Goal: Information Seeking & Learning: Learn about a topic

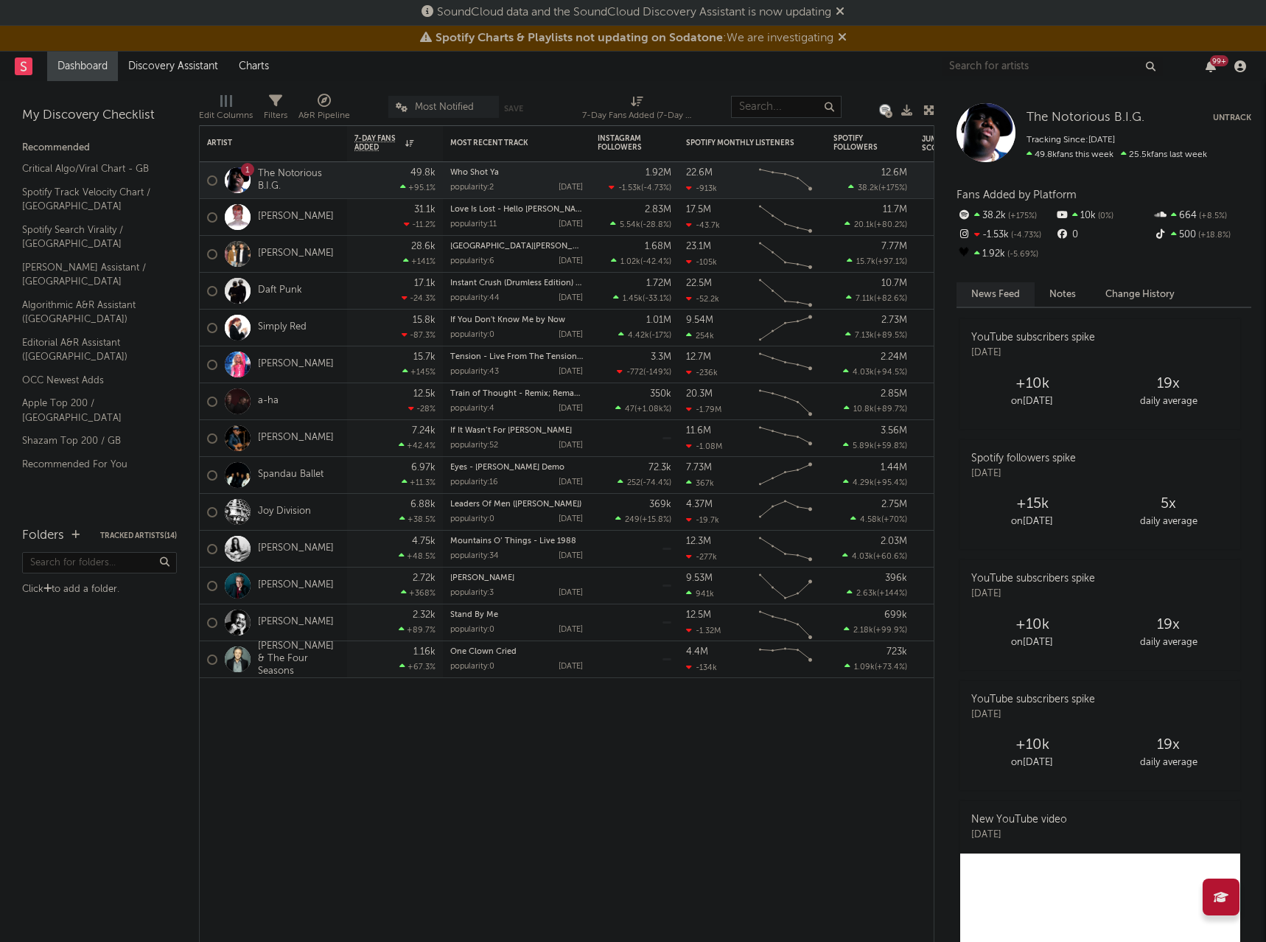
click at [844, 35] on icon at bounding box center [842, 37] width 9 height 12
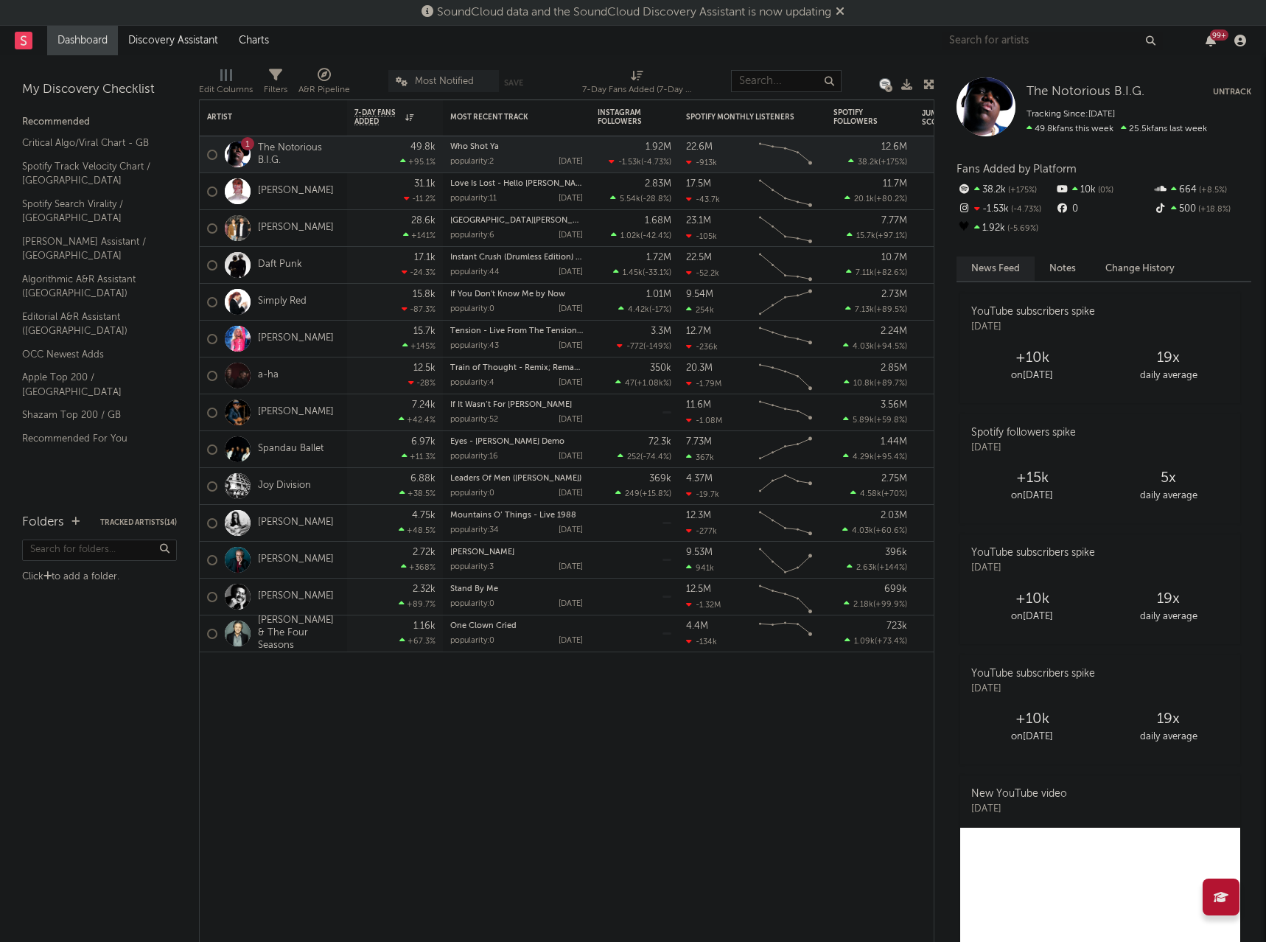
click at [841, 10] on icon at bounding box center [840, 11] width 9 height 12
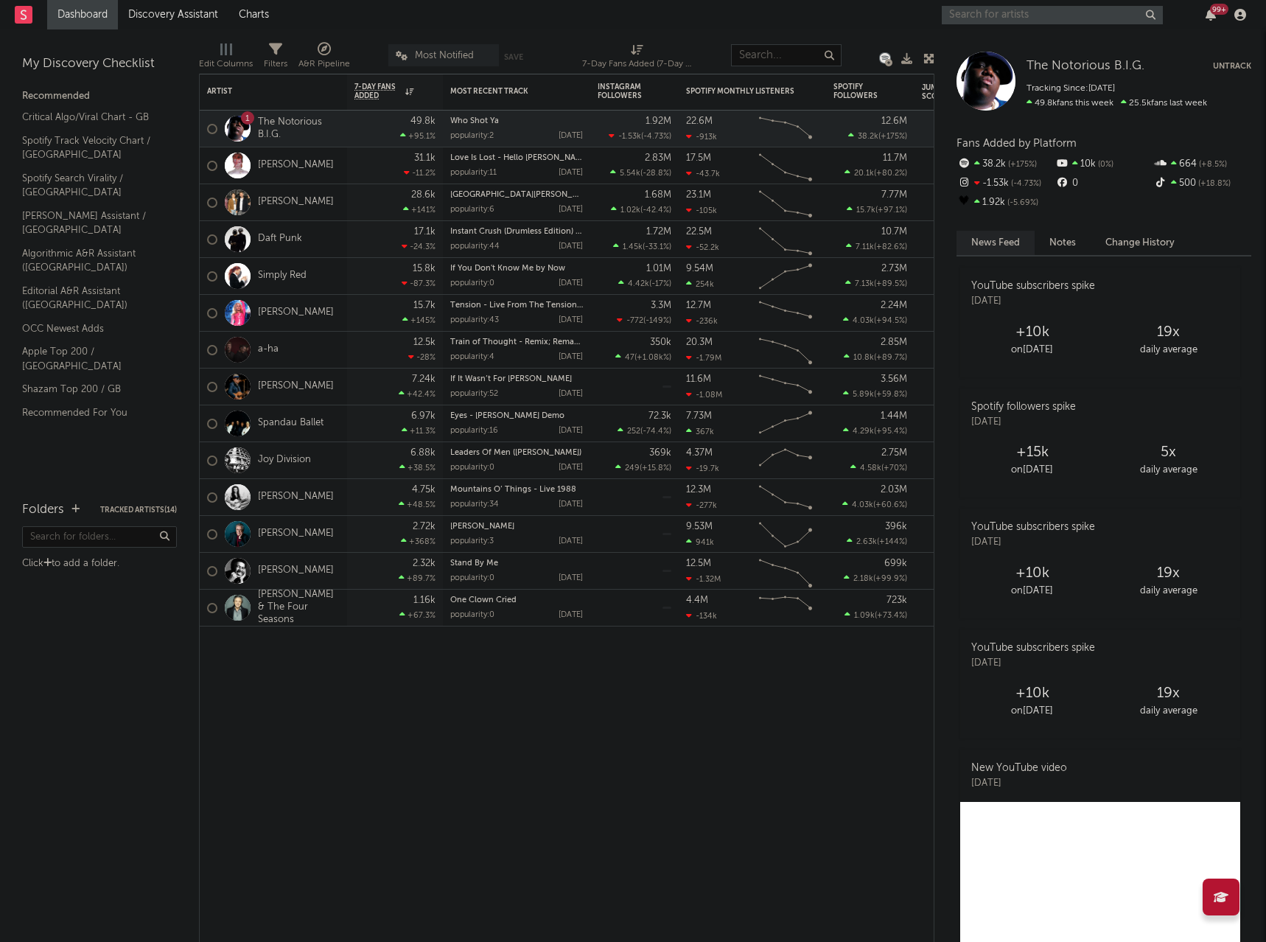
click at [1060, 16] on input "text" at bounding box center [1052, 15] width 221 height 18
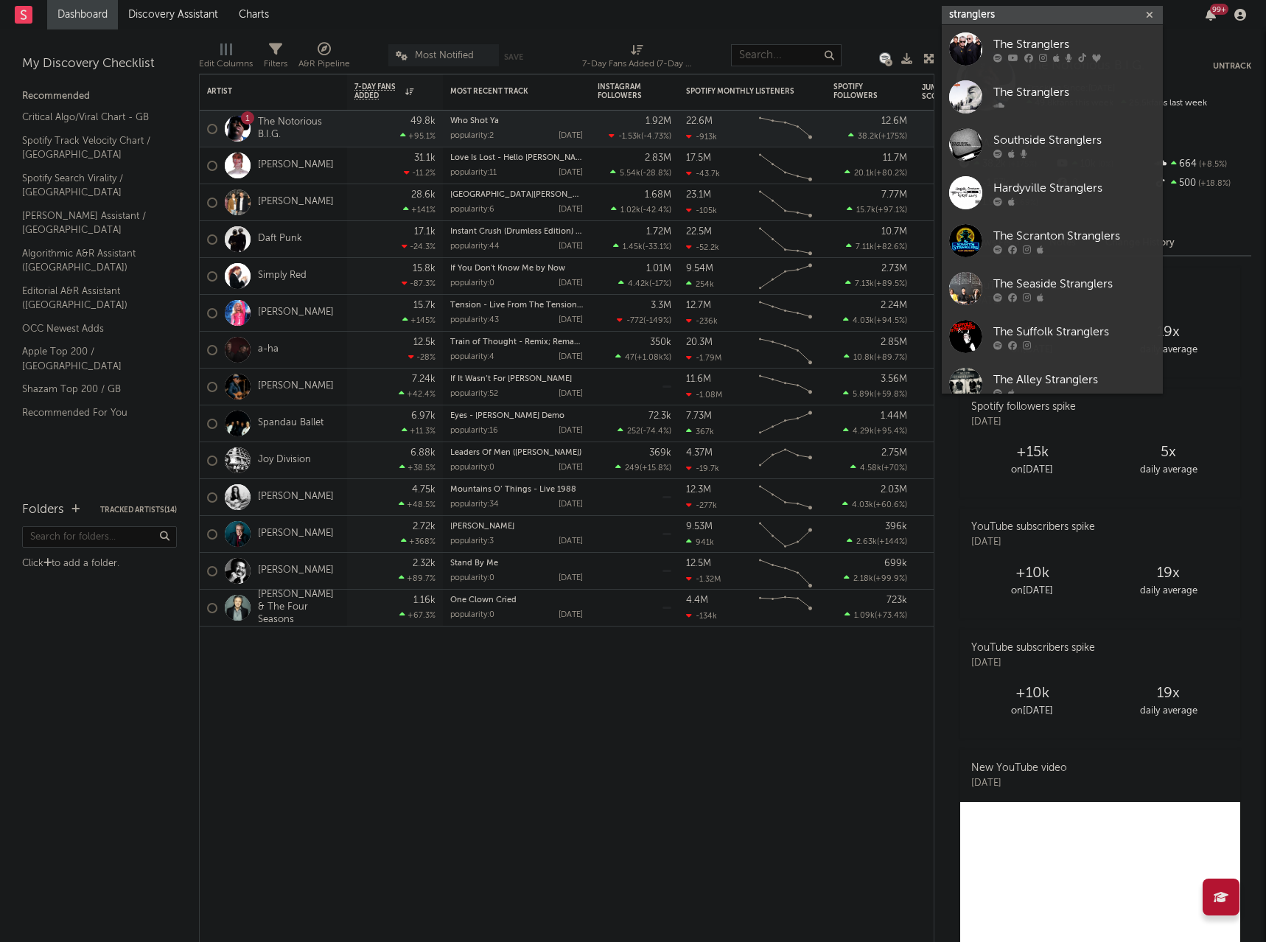
type input "stranglers"
click at [1058, 46] on div "The Stranglers" at bounding box center [1074, 44] width 162 height 18
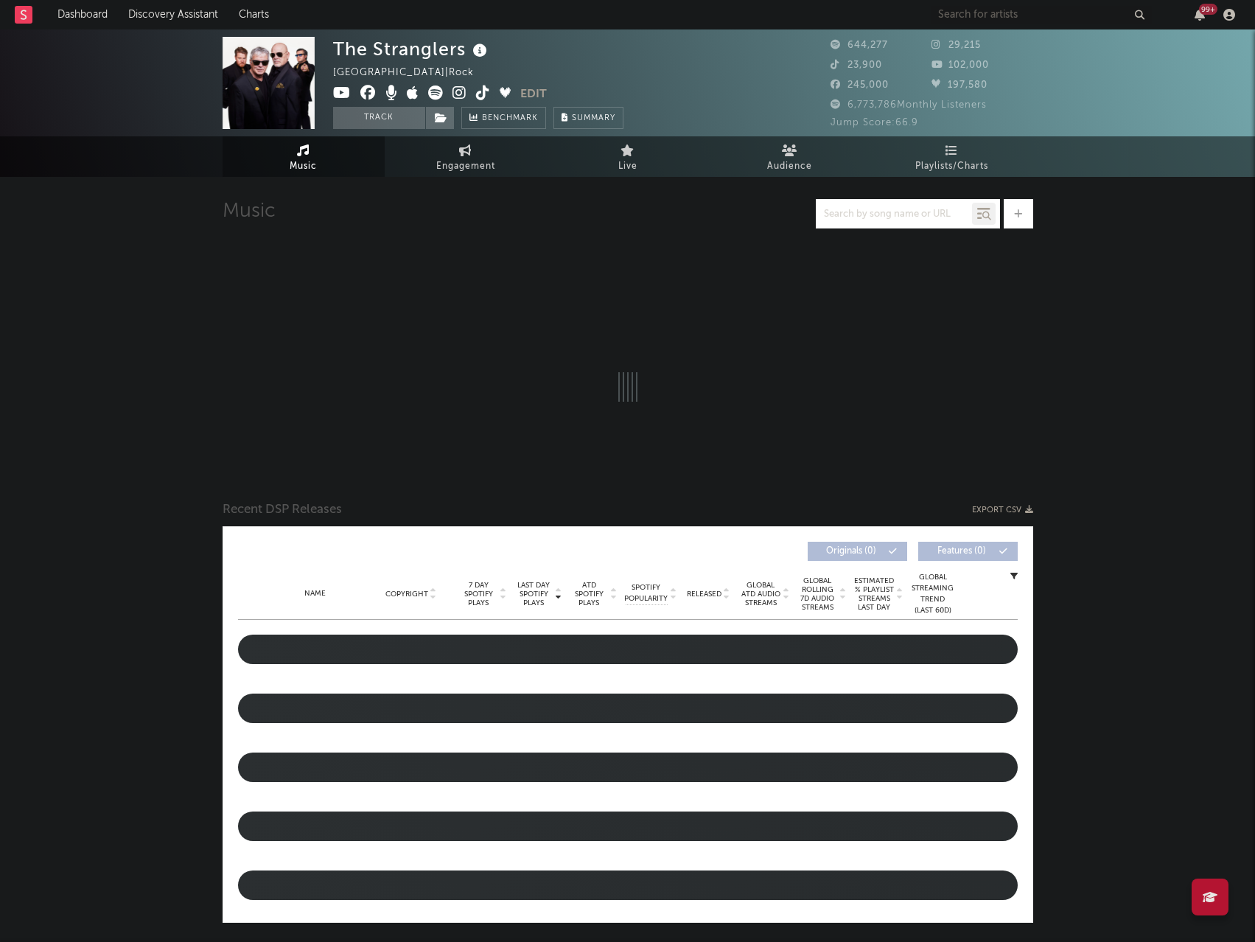
click at [968, 153] on link "Playlists/Charts" at bounding box center [952, 156] width 162 height 41
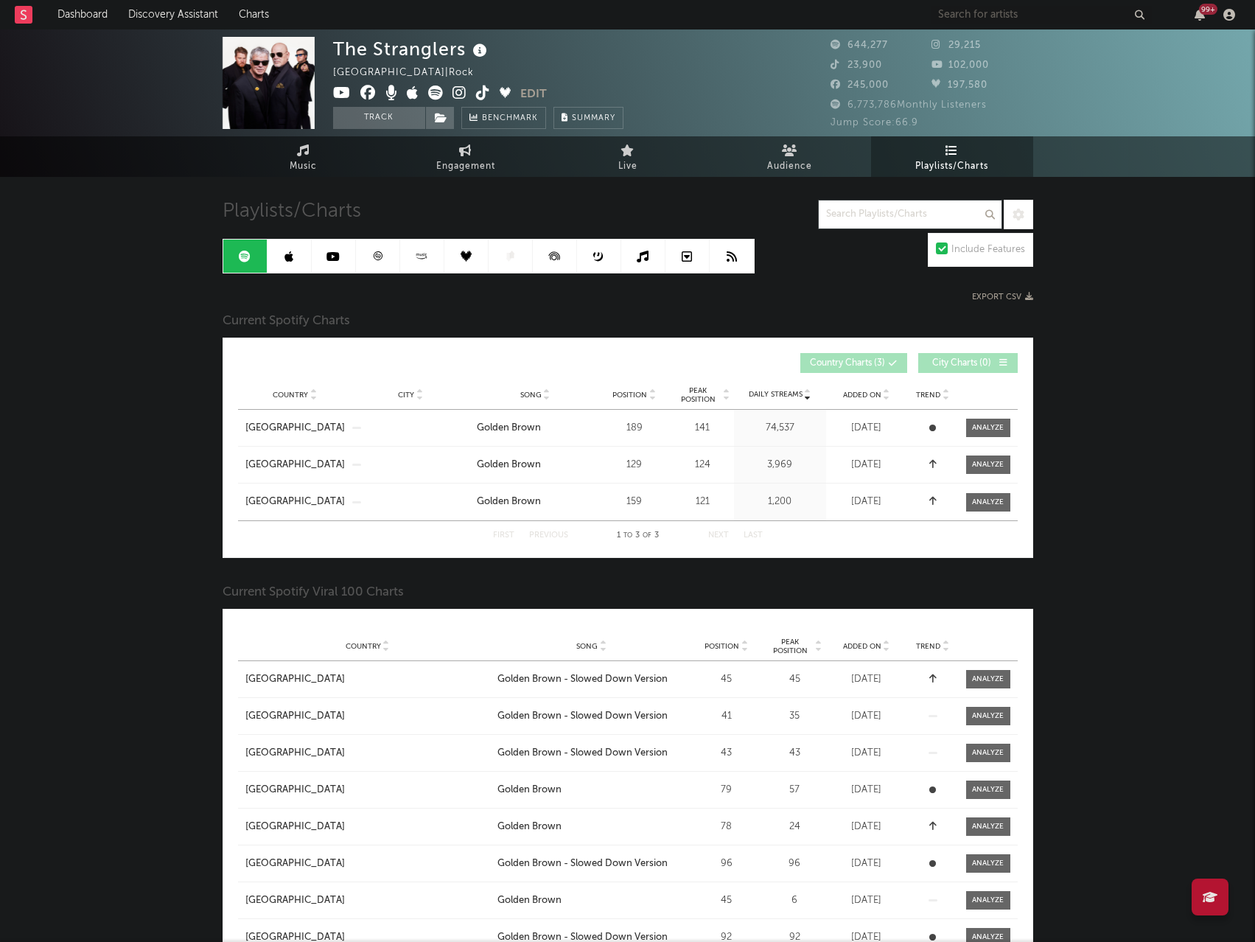
click at [993, 430] on div at bounding box center [988, 427] width 32 height 11
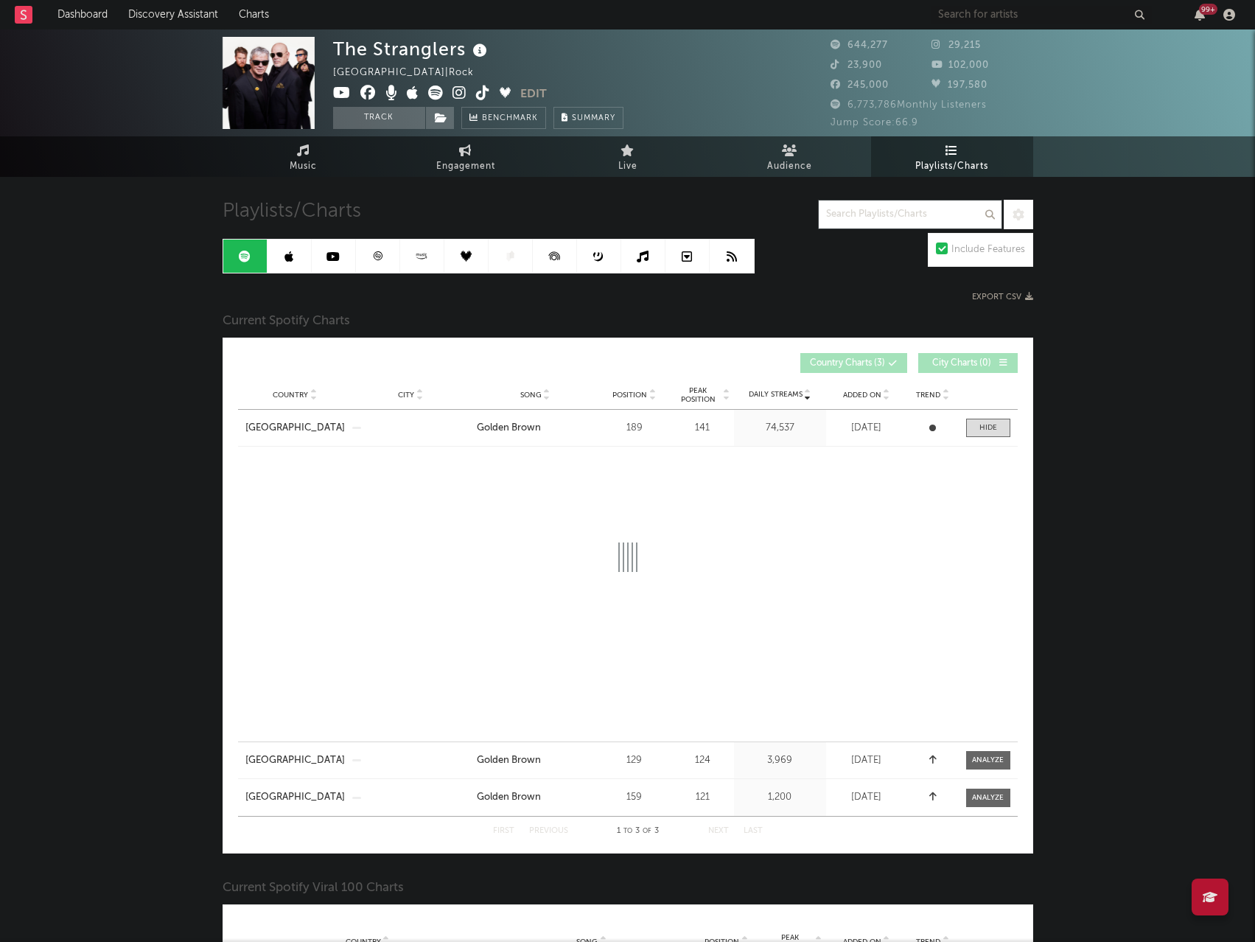
select select "1w"
